Goal: Find contact information: Find contact information

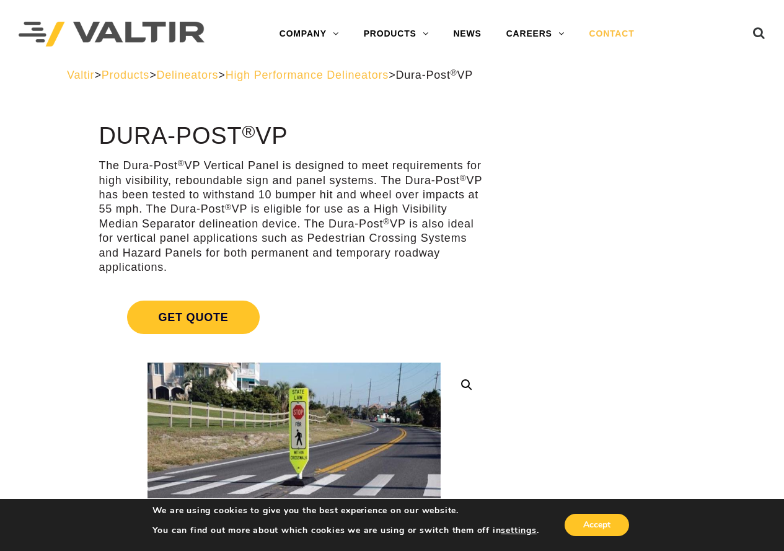
click at [605, 33] on link "CONTACT" at bounding box center [612, 34] width 70 height 25
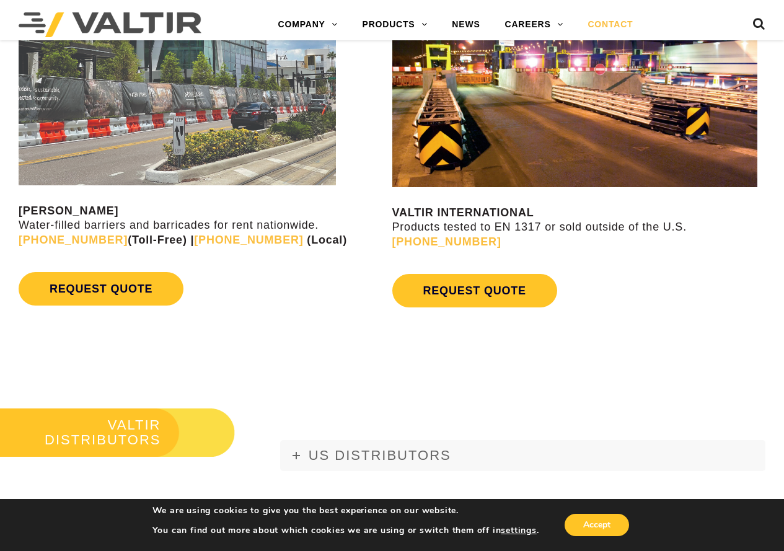
scroll to position [1178, 0]
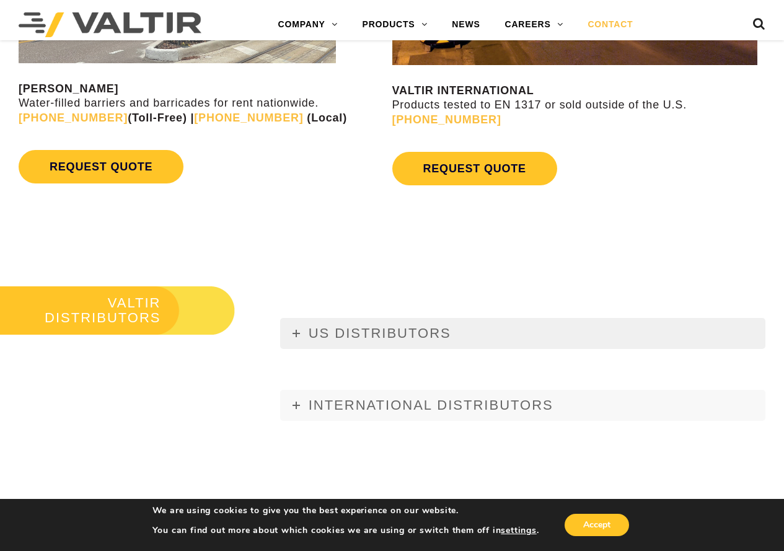
click at [324, 332] on span "US DISTRIBUTORS" at bounding box center [380, 332] width 143 height 15
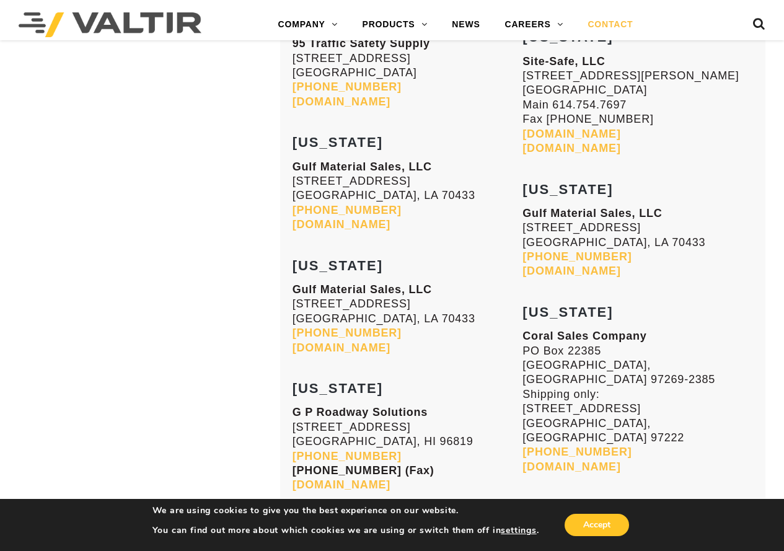
scroll to position [2913, 0]
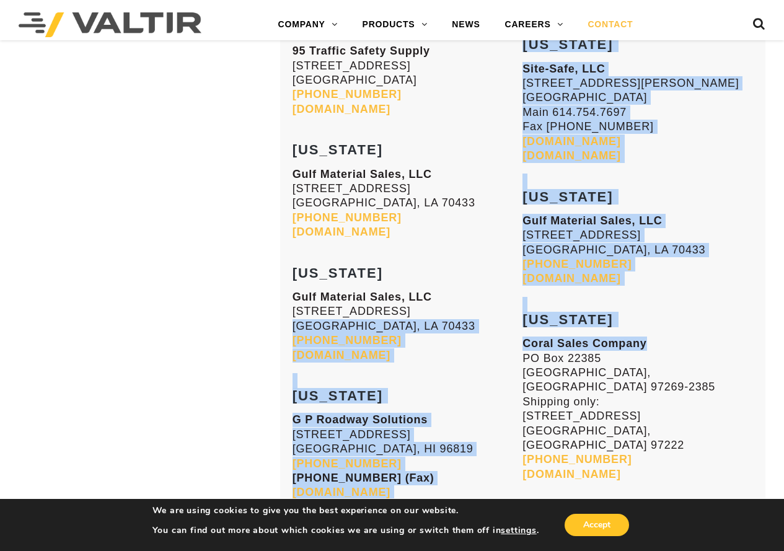
drag, startPoint x: 660, startPoint y: 238, endPoint x: 516, endPoint y: 247, distance: 144.1
click at [534, 337] on strong "Coral Sales Company" at bounding box center [584, 343] width 124 height 12
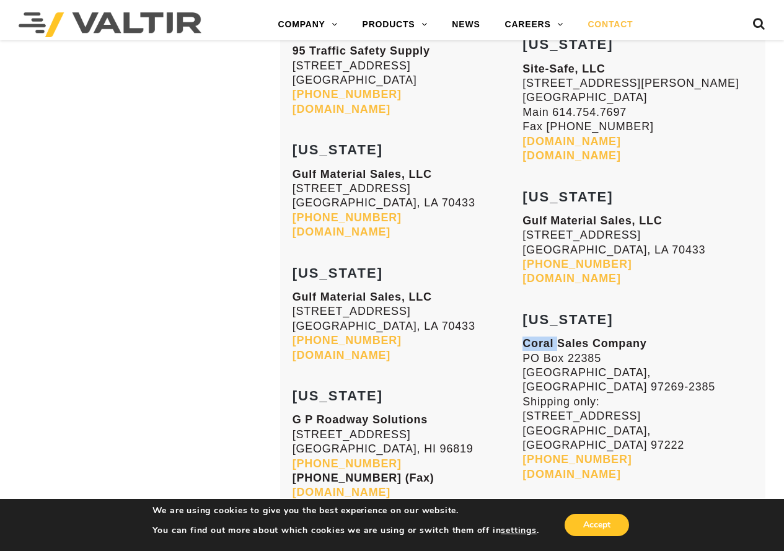
click at [534, 337] on strong "Coral Sales Company" at bounding box center [584, 343] width 124 height 12
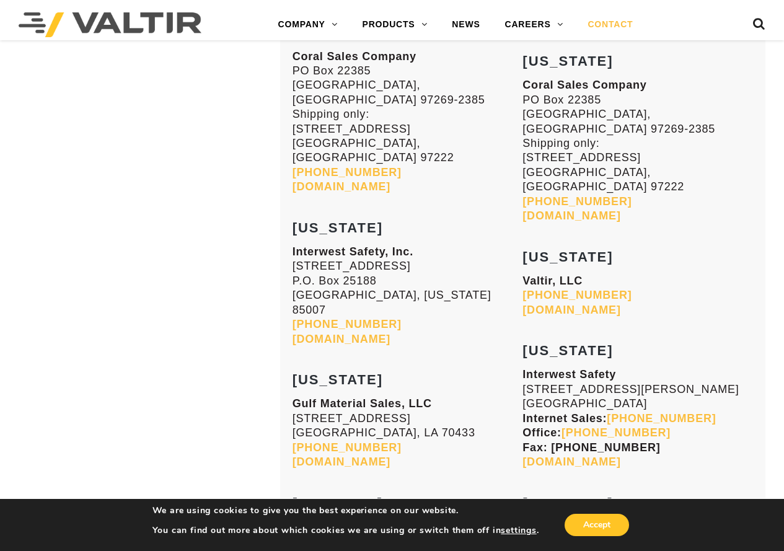
scroll to position [1735, 0]
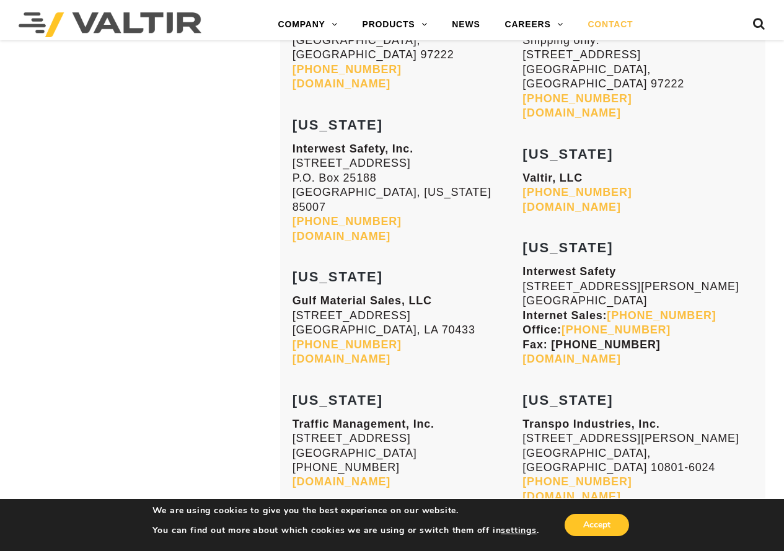
click at [738, 226] on h3 "NEVADA" at bounding box center [637, 241] width 231 height 30
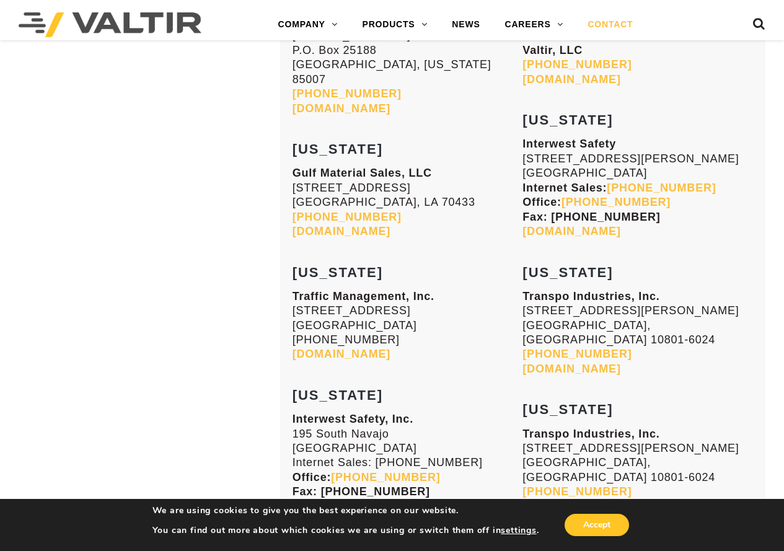
scroll to position [1801, 0]
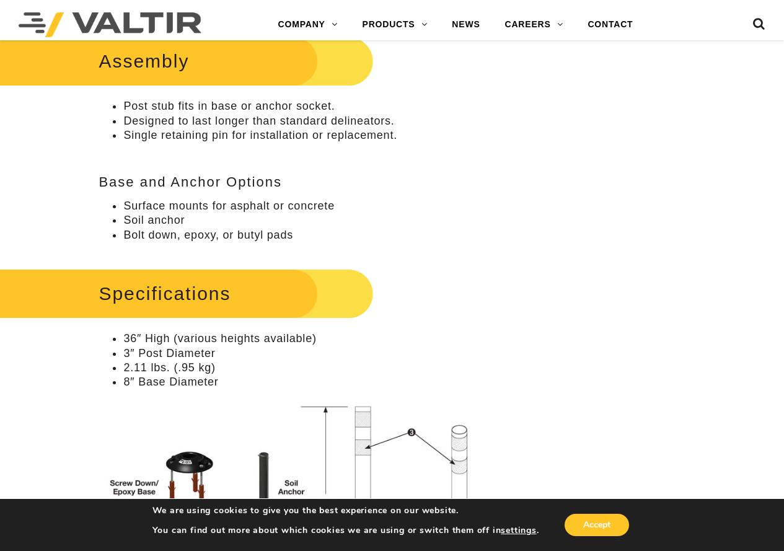
scroll to position [620, 0]
